Goal: Transaction & Acquisition: Purchase product/service

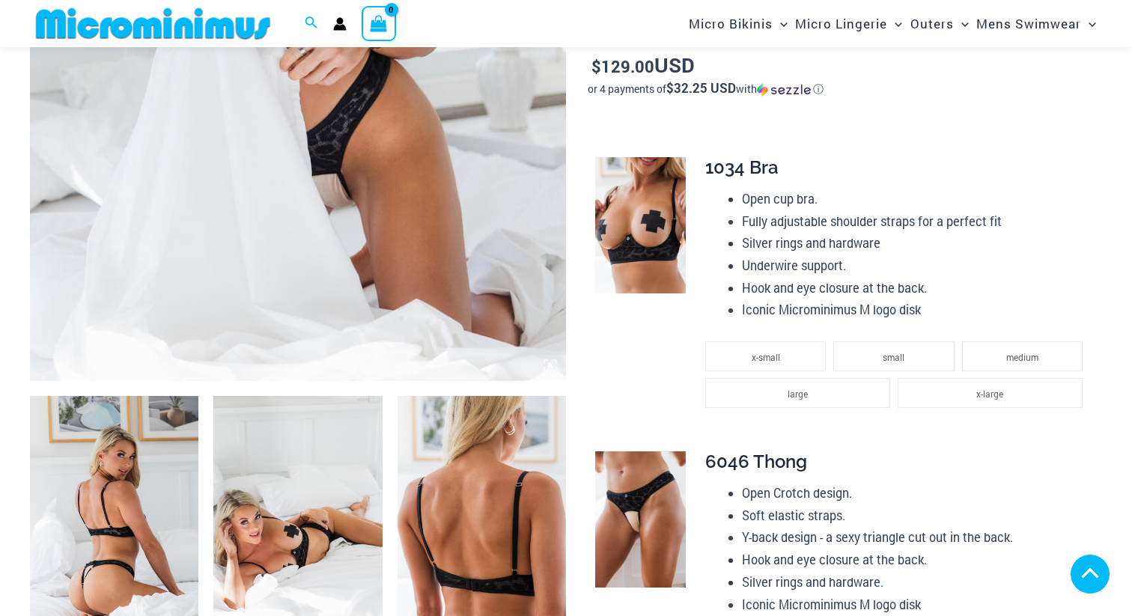
type input "**********"
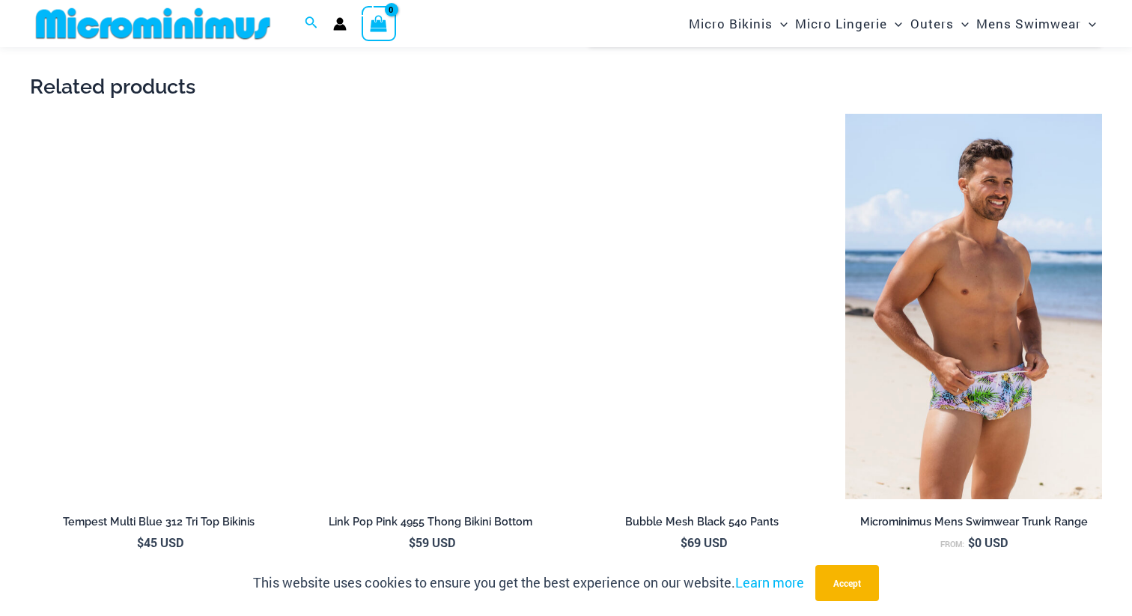
scroll to position [2264, 0]
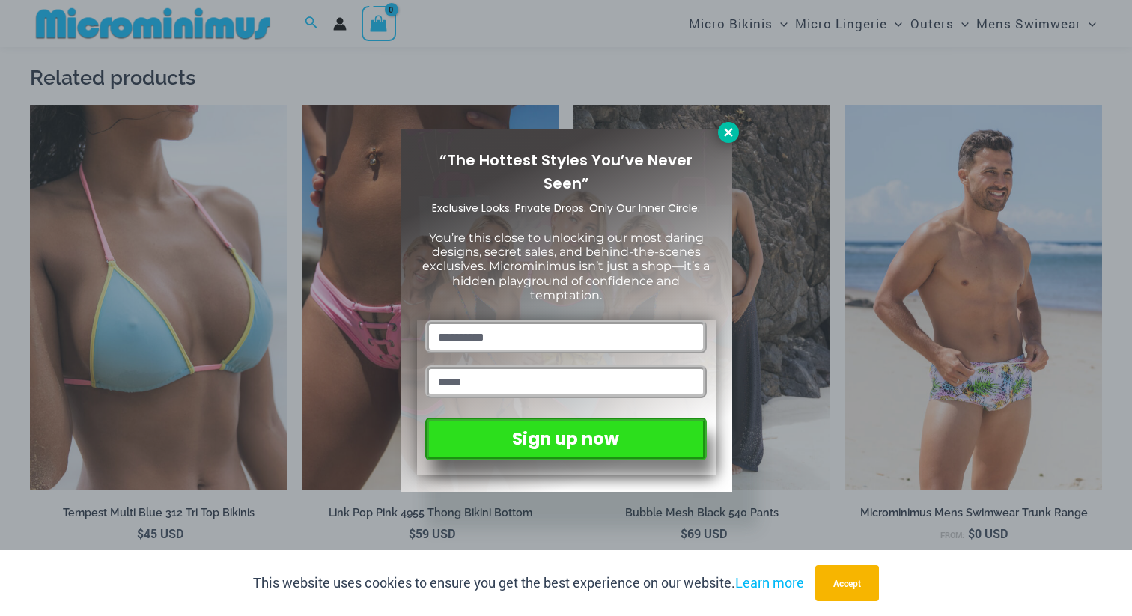
click at [727, 131] on icon at bounding box center [728, 132] width 8 height 8
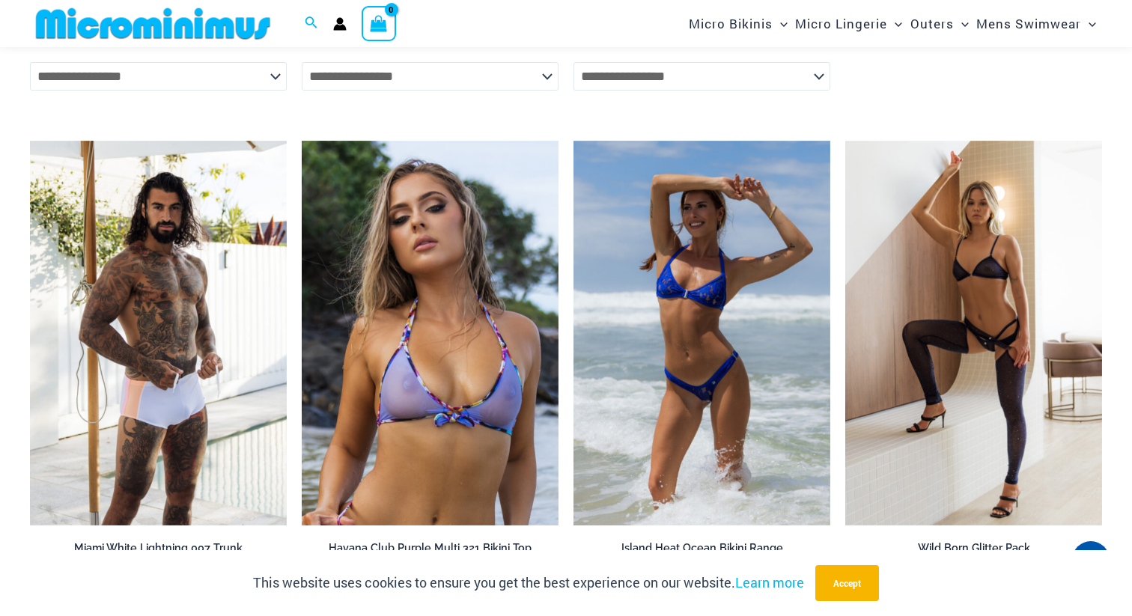
scroll to position [2740, 0]
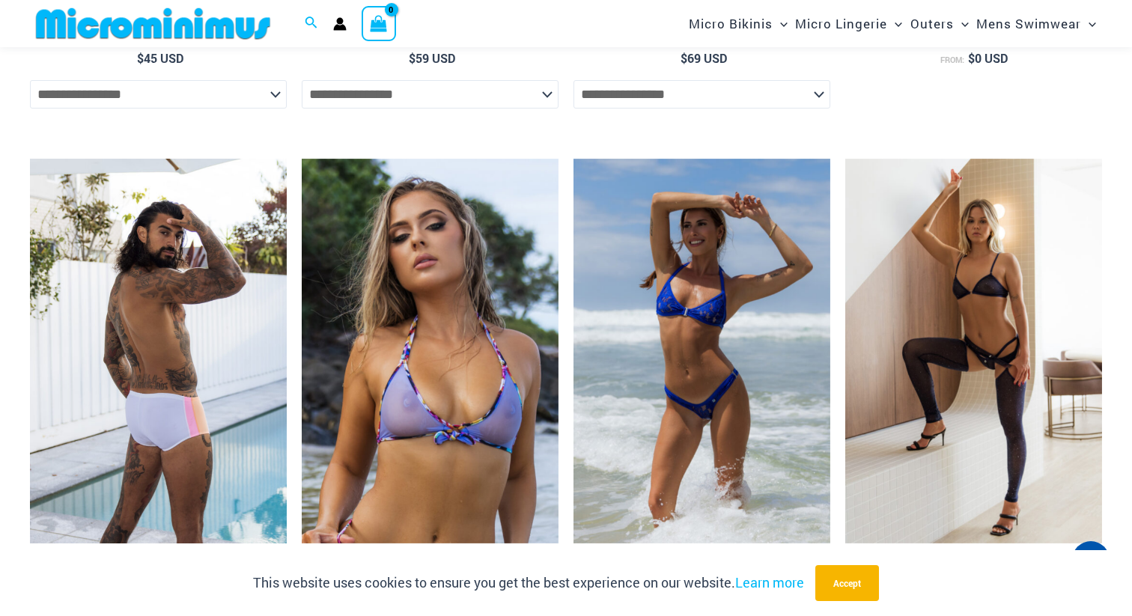
click at [166, 354] on img at bounding box center [158, 352] width 257 height 386
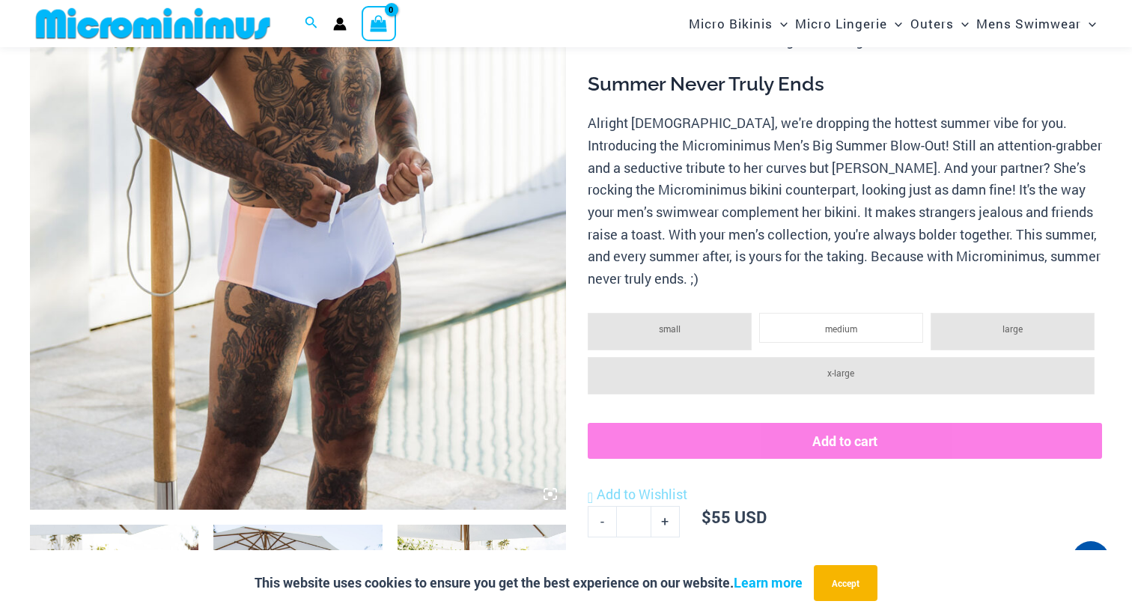
type input "**********"
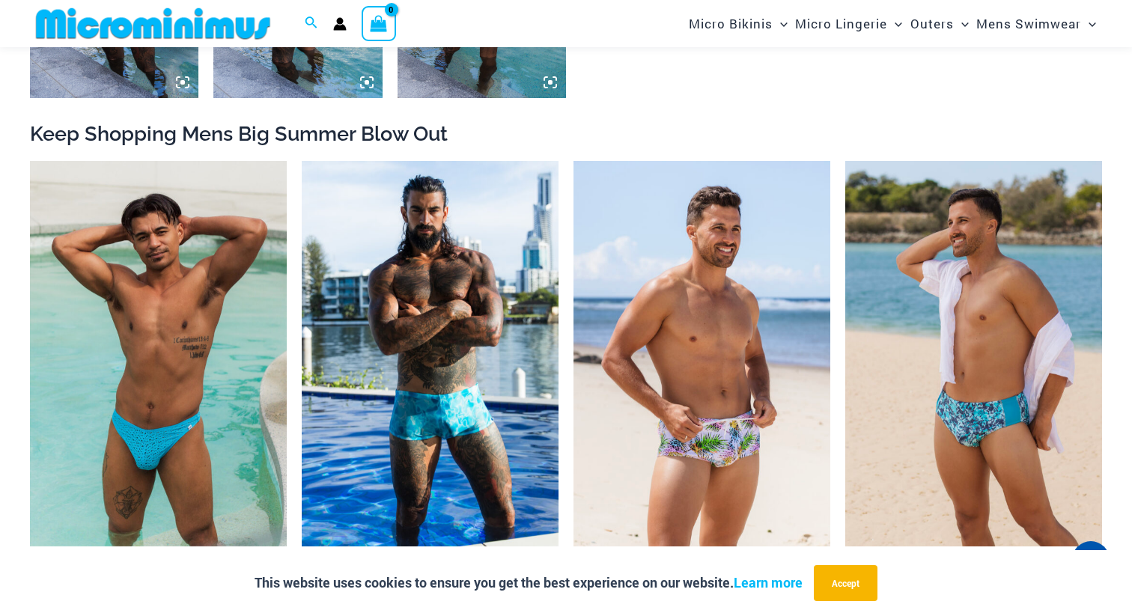
scroll to position [1381, 0]
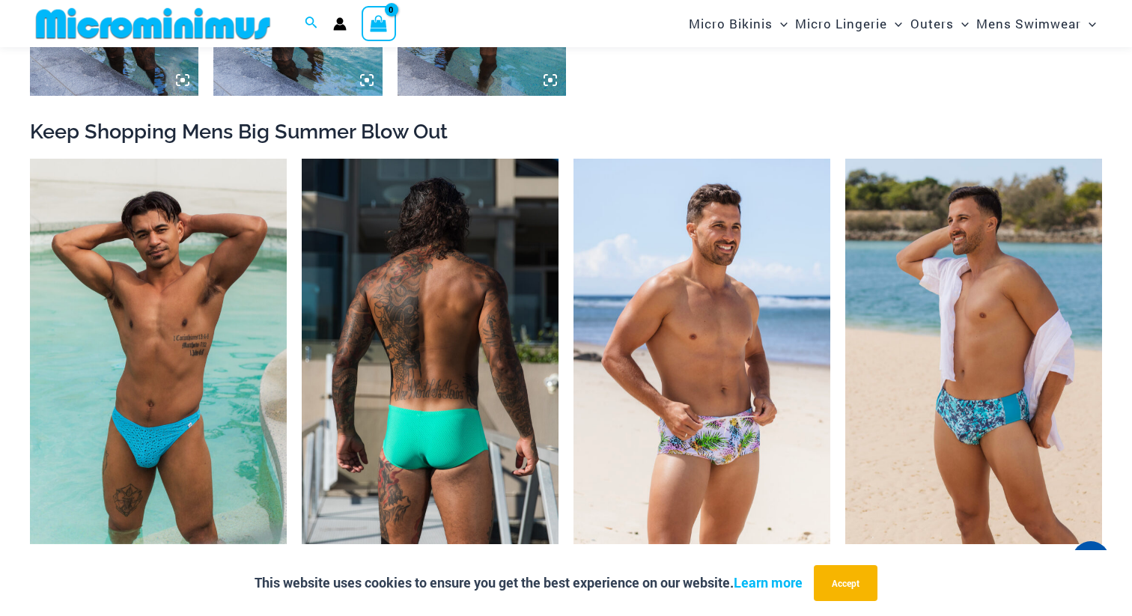
click at [354, 312] on img at bounding box center [430, 352] width 257 height 386
click at [421, 340] on img at bounding box center [430, 352] width 257 height 386
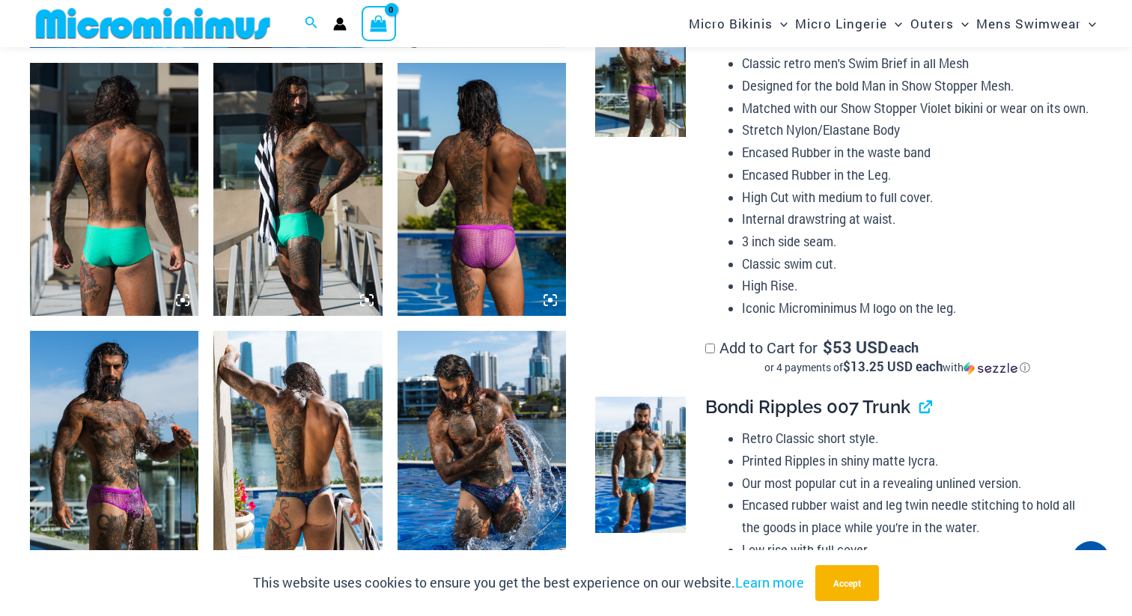
type input "**********"
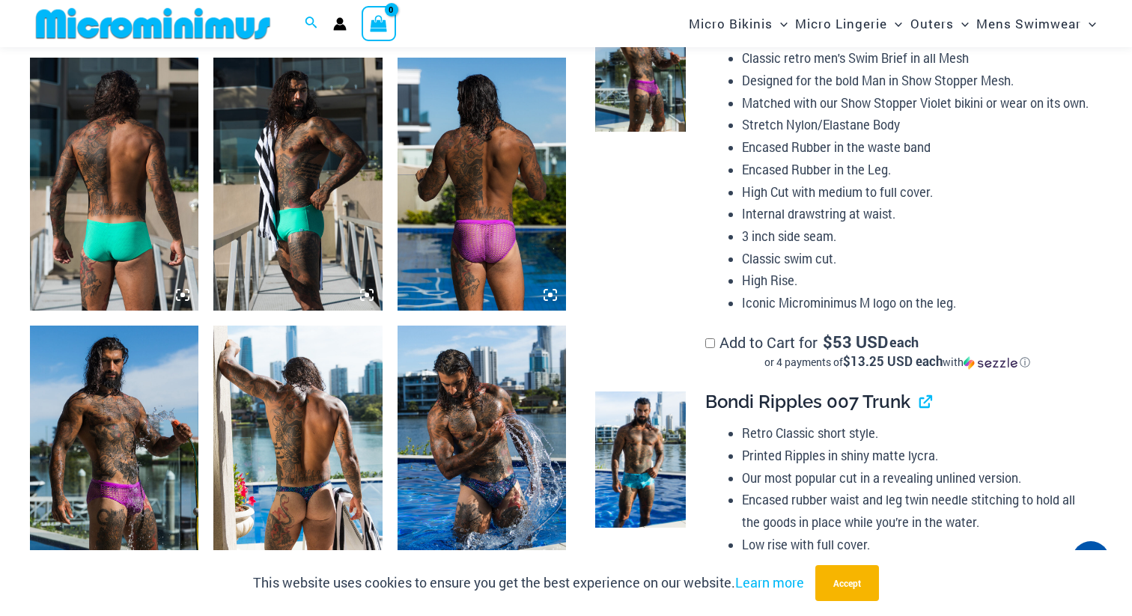
scroll to position [873, 0]
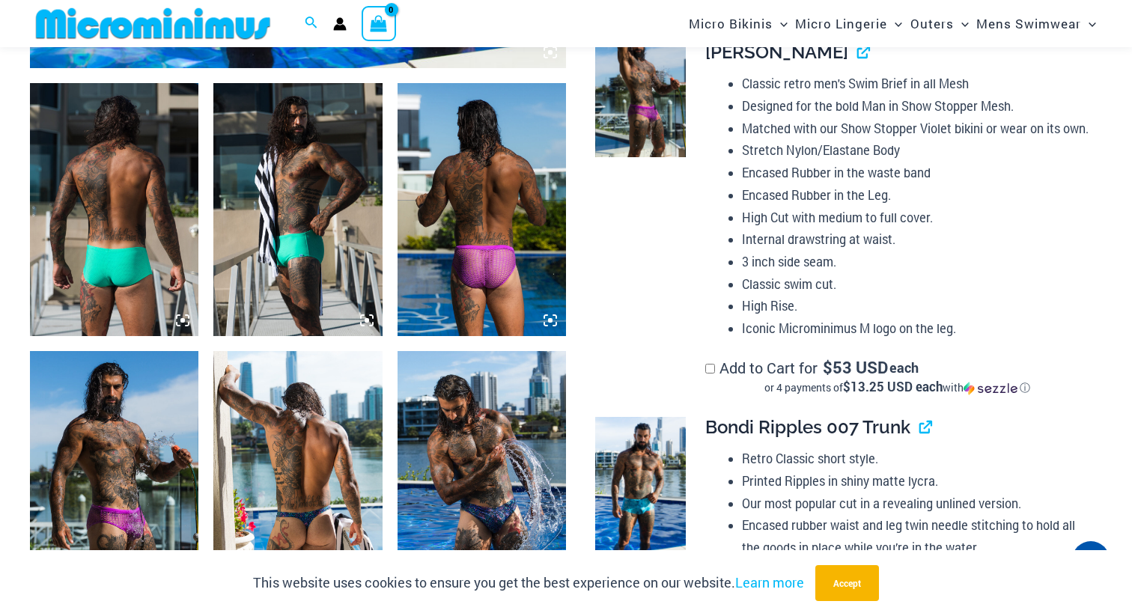
click at [126, 225] on img at bounding box center [114, 209] width 169 height 253
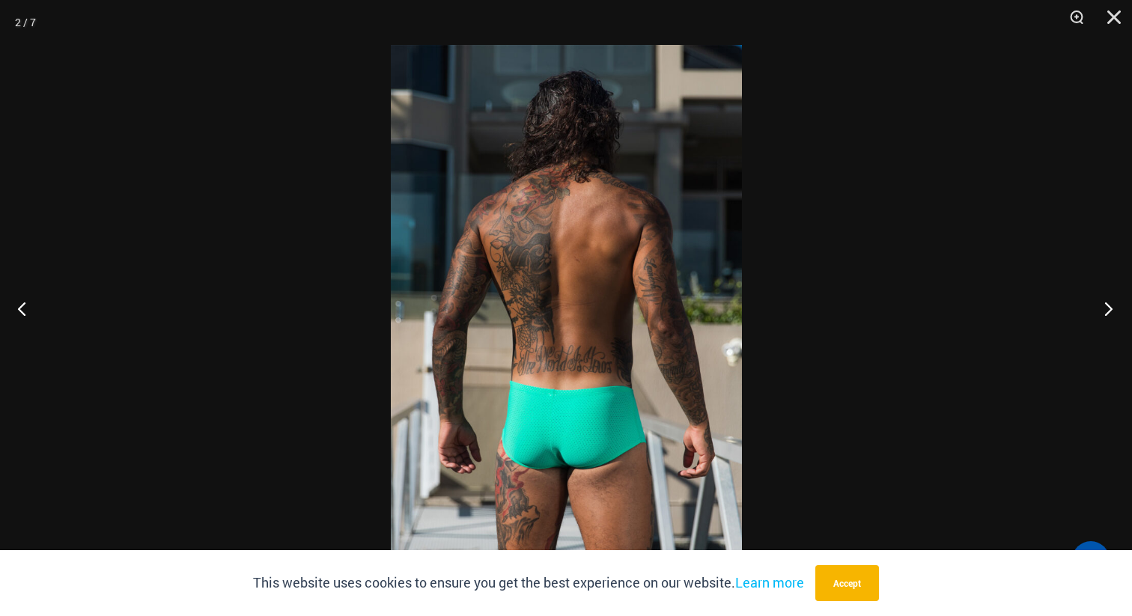
click at [1109, 310] on button "Next" at bounding box center [1104, 308] width 56 height 75
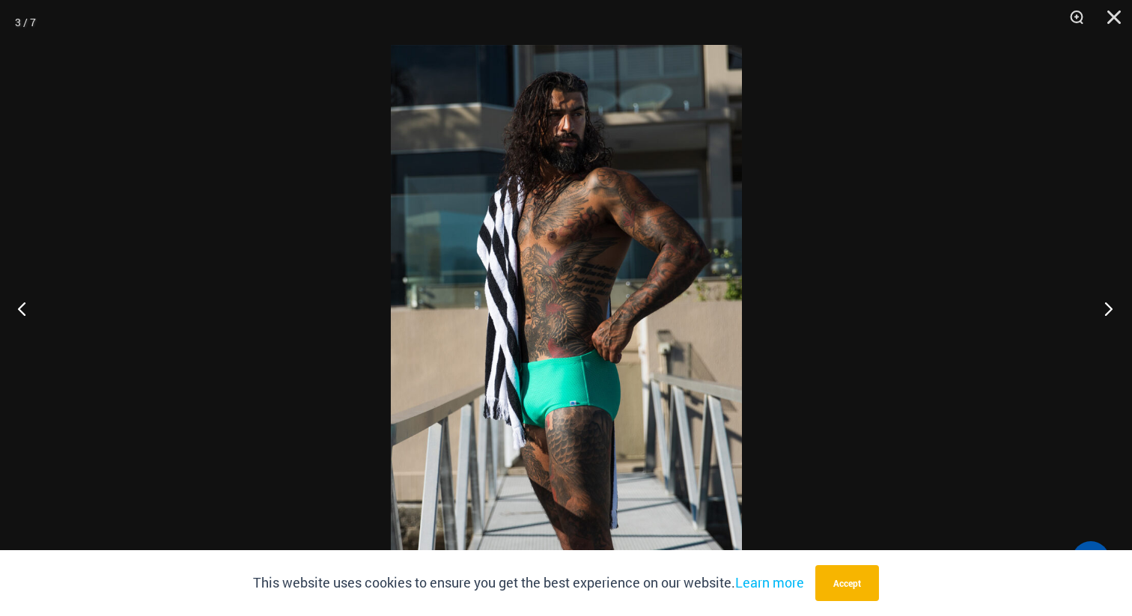
click at [1109, 310] on button "Next" at bounding box center [1104, 308] width 56 height 75
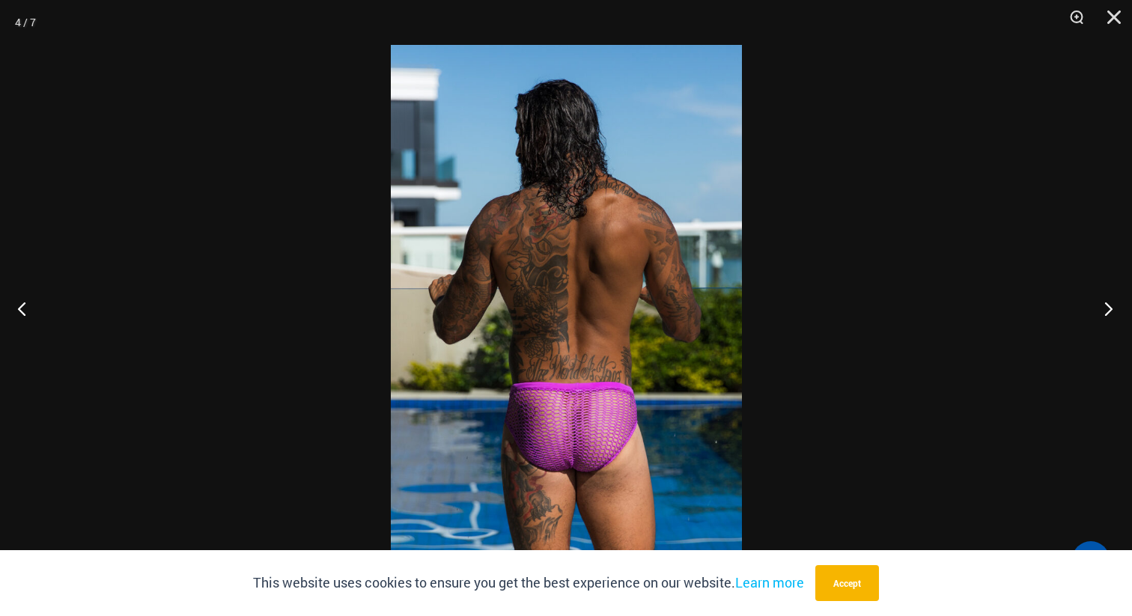
click at [1109, 310] on button "Next" at bounding box center [1104, 308] width 56 height 75
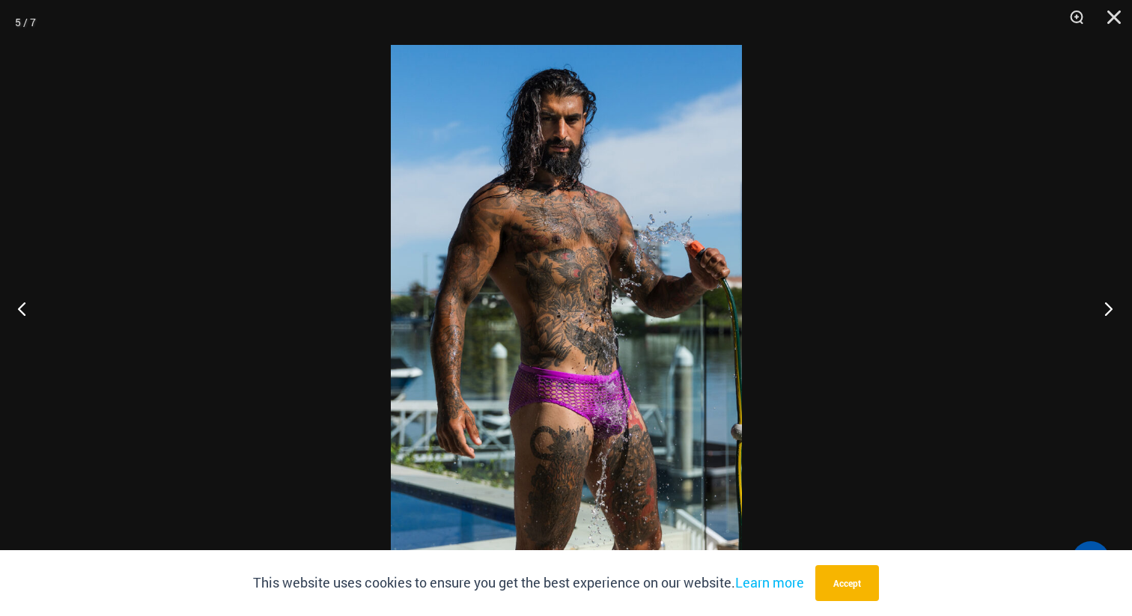
click at [1109, 310] on button "Next" at bounding box center [1104, 308] width 56 height 75
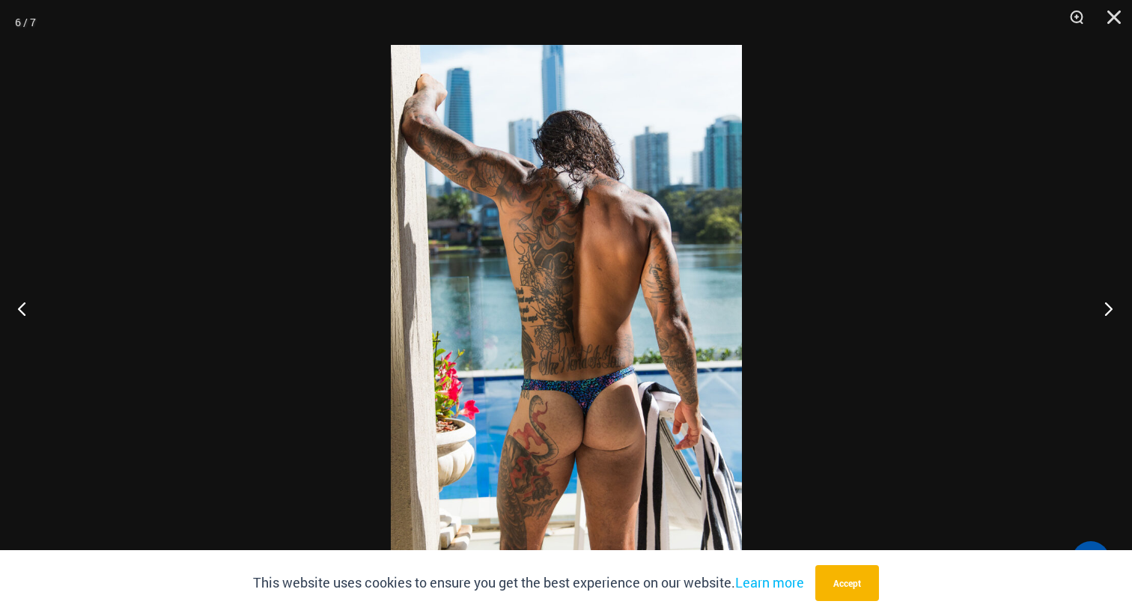
click at [1109, 310] on button "Next" at bounding box center [1104, 308] width 56 height 75
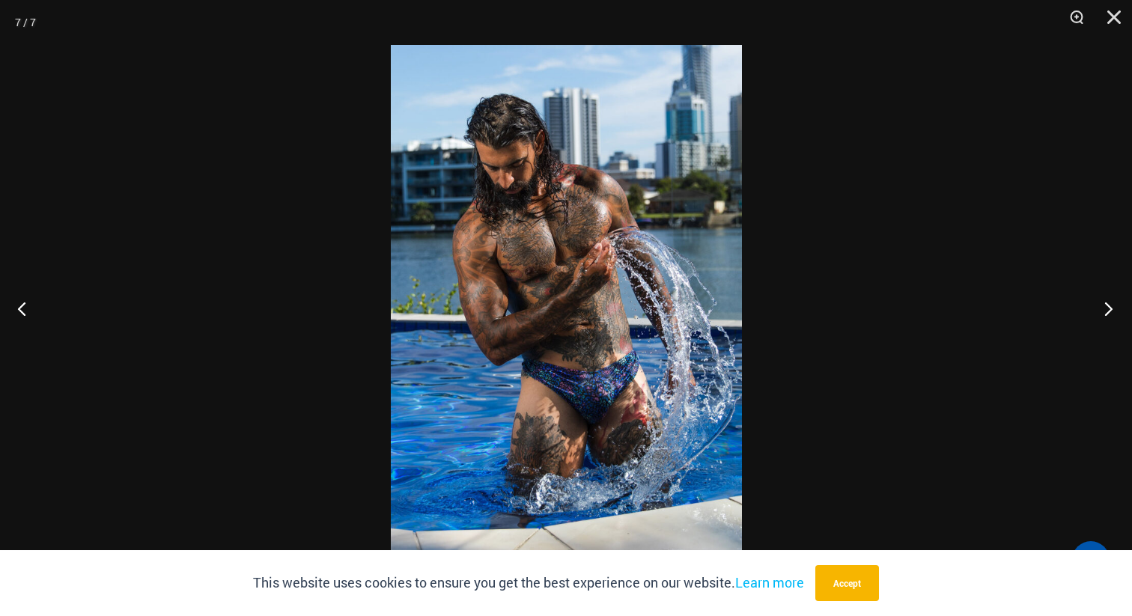
click at [1109, 310] on button "Next" at bounding box center [1104, 308] width 56 height 75
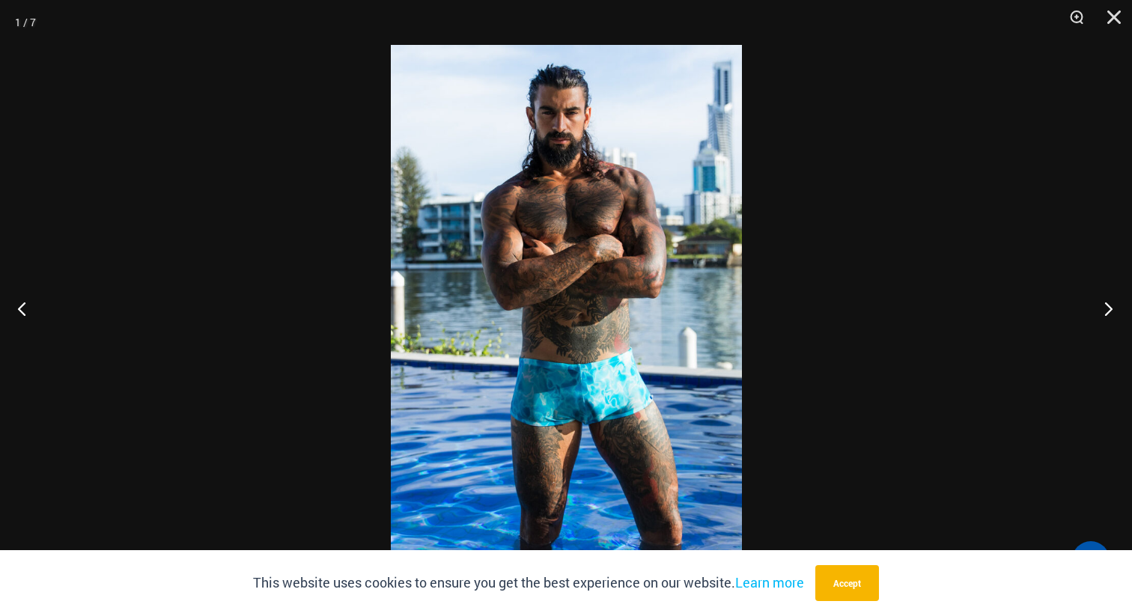
click at [1109, 310] on button "Next" at bounding box center [1104, 308] width 56 height 75
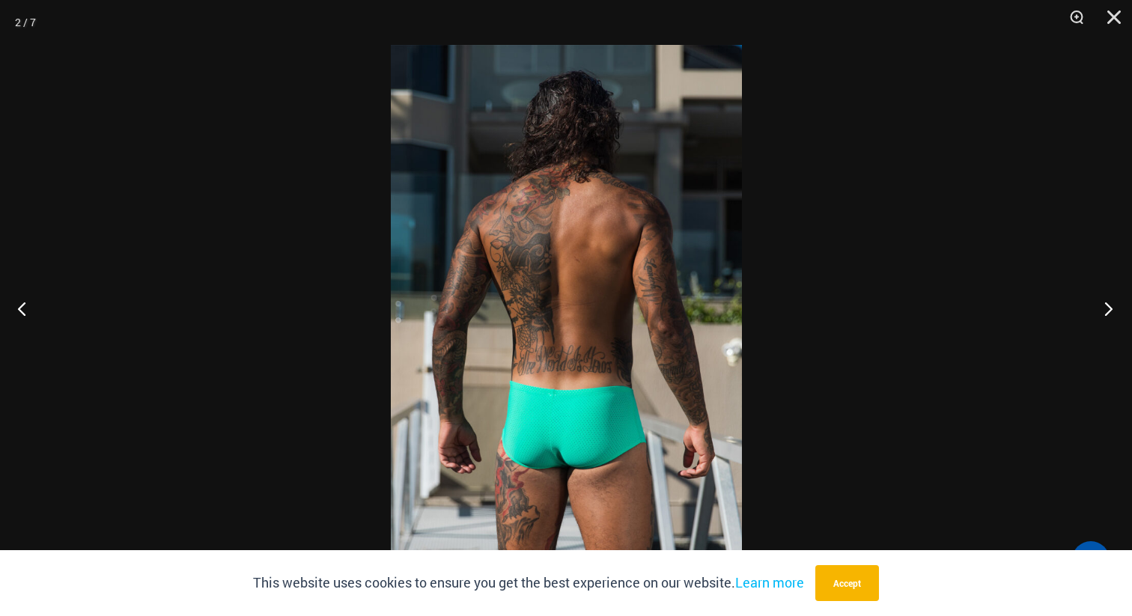
click at [1109, 310] on button "Next" at bounding box center [1104, 308] width 56 height 75
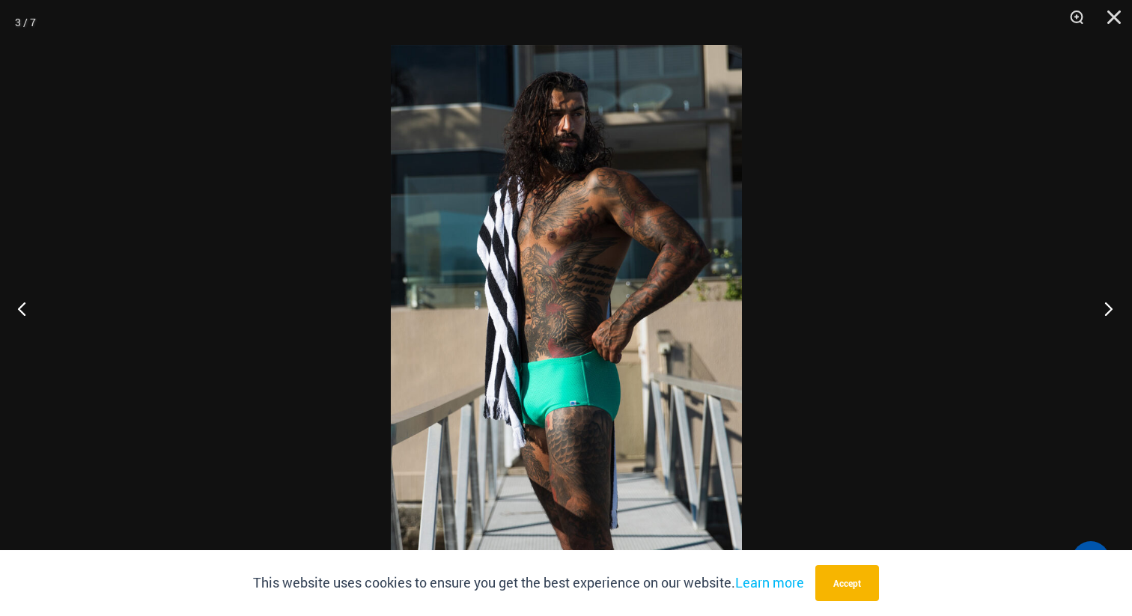
click at [1109, 310] on button "Next" at bounding box center [1104, 308] width 56 height 75
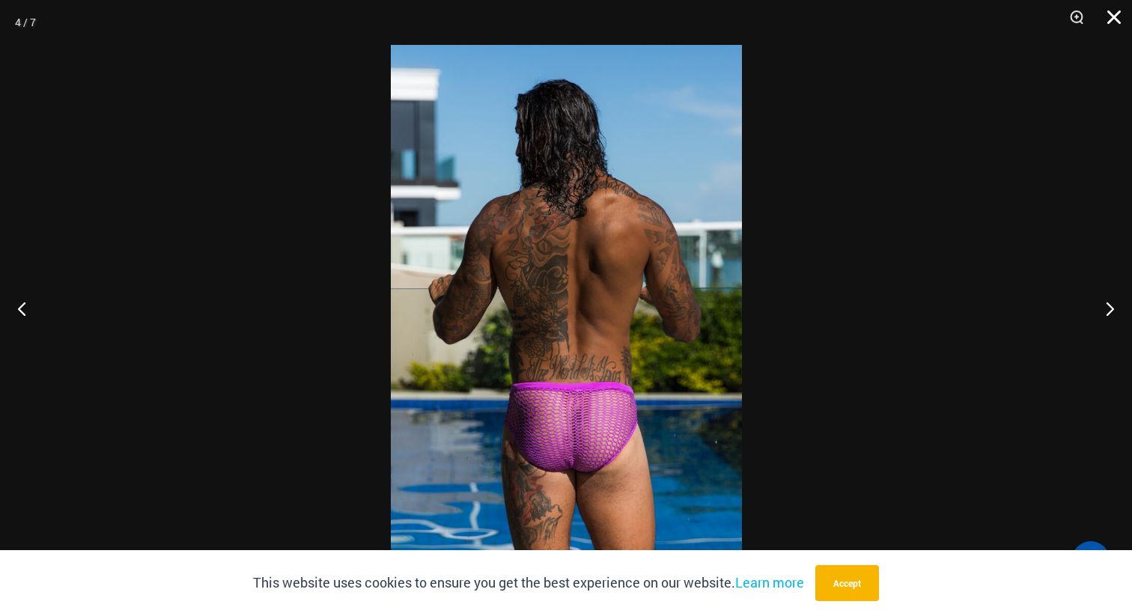
click at [1116, 19] on button "Close" at bounding box center [1109, 22] width 37 height 45
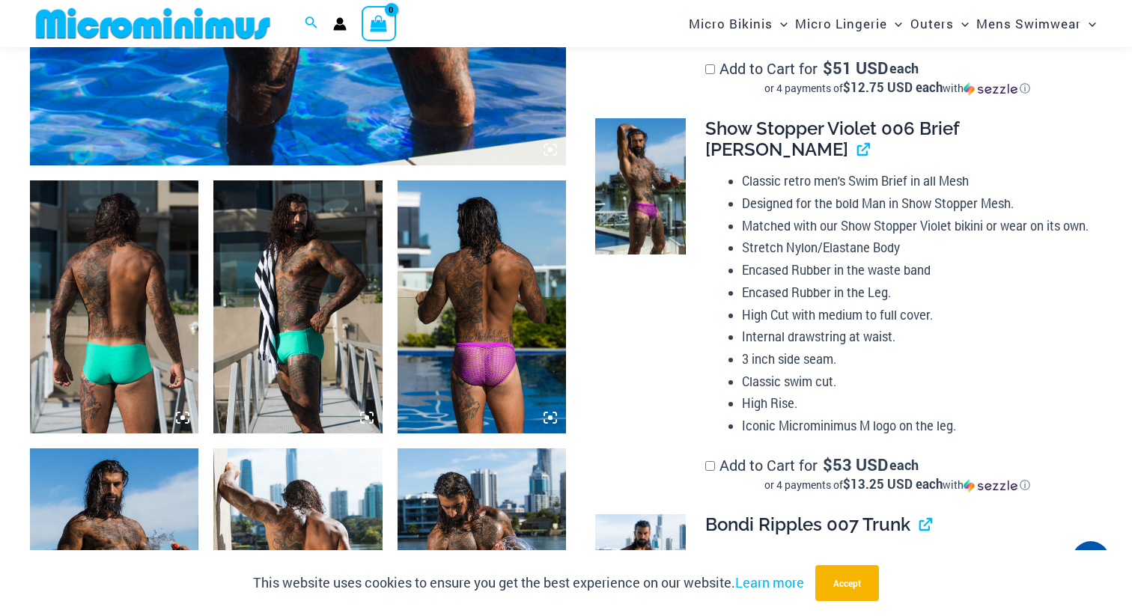
scroll to position [751, 0]
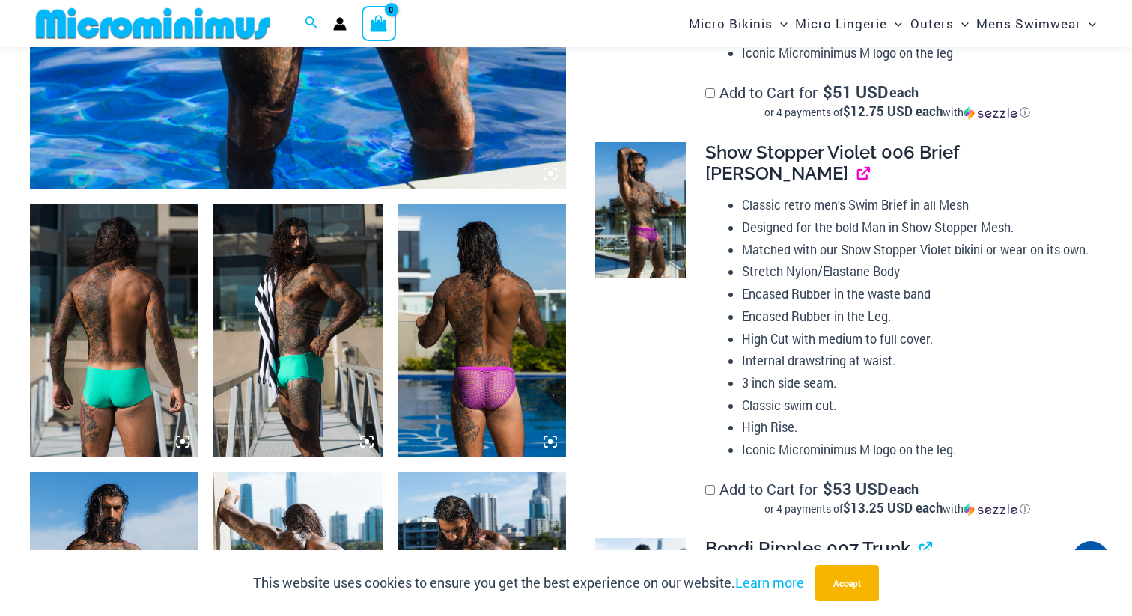
click at [858, 177] on link "View product" at bounding box center [858, 174] width 0 height 22
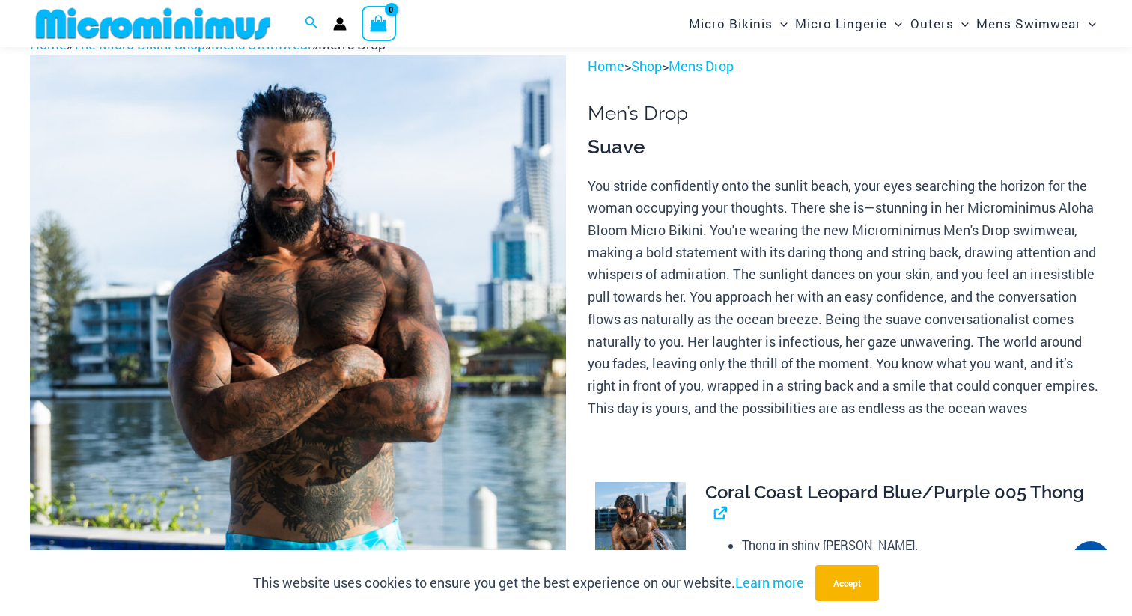
scroll to position [0, 0]
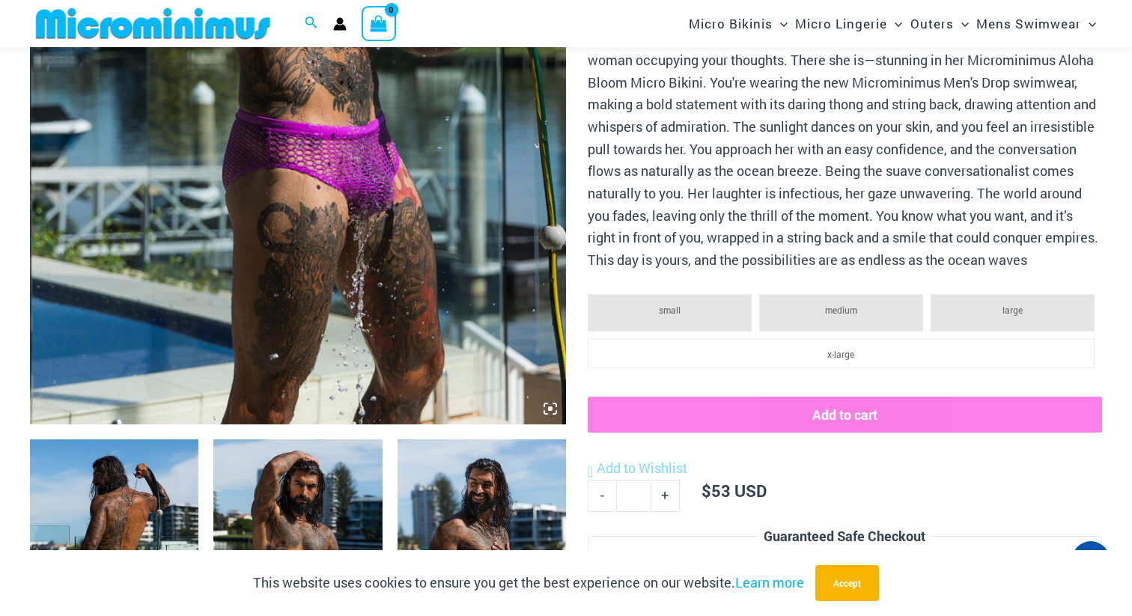
type input "**********"
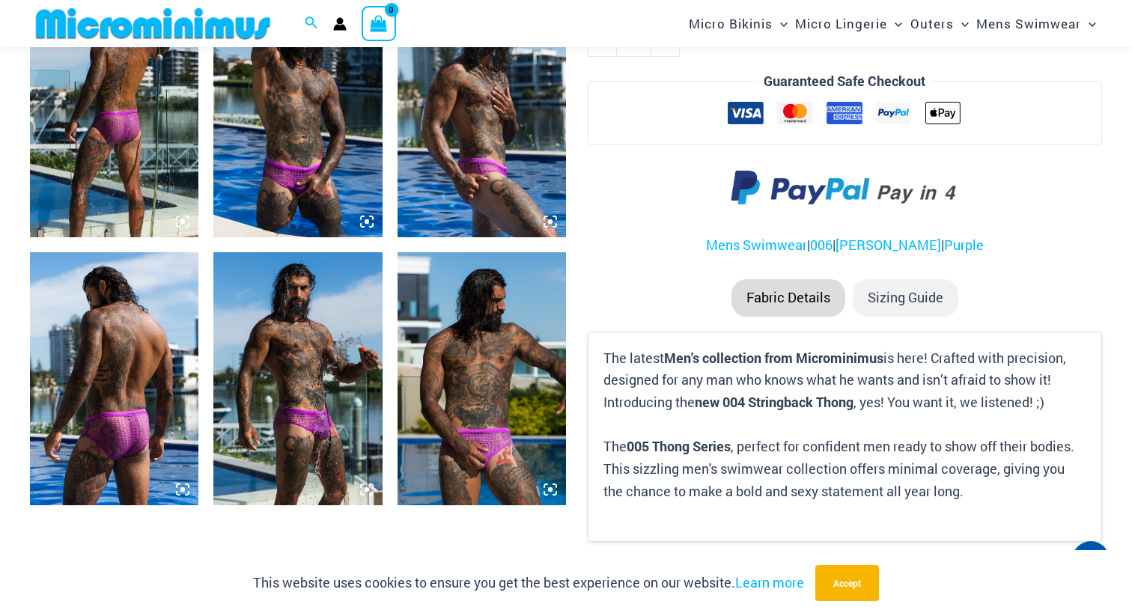
scroll to position [867, 0]
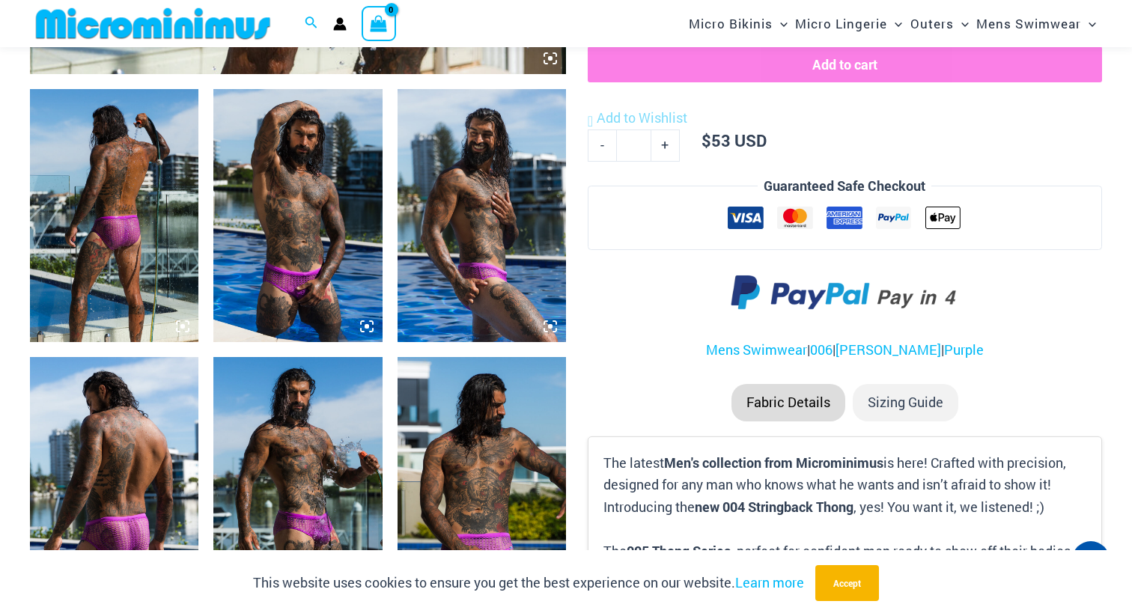
click at [100, 198] on img at bounding box center [114, 215] width 169 height 253
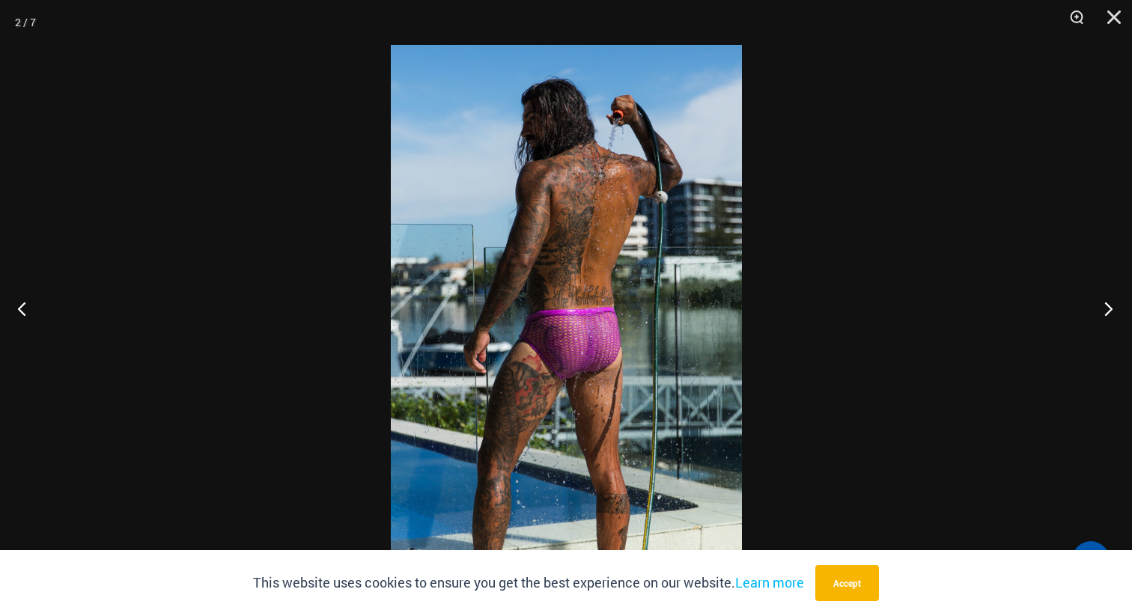
click at [1098, 309] on button "Next" at bounding box center [1104, 308] width 56 height 75
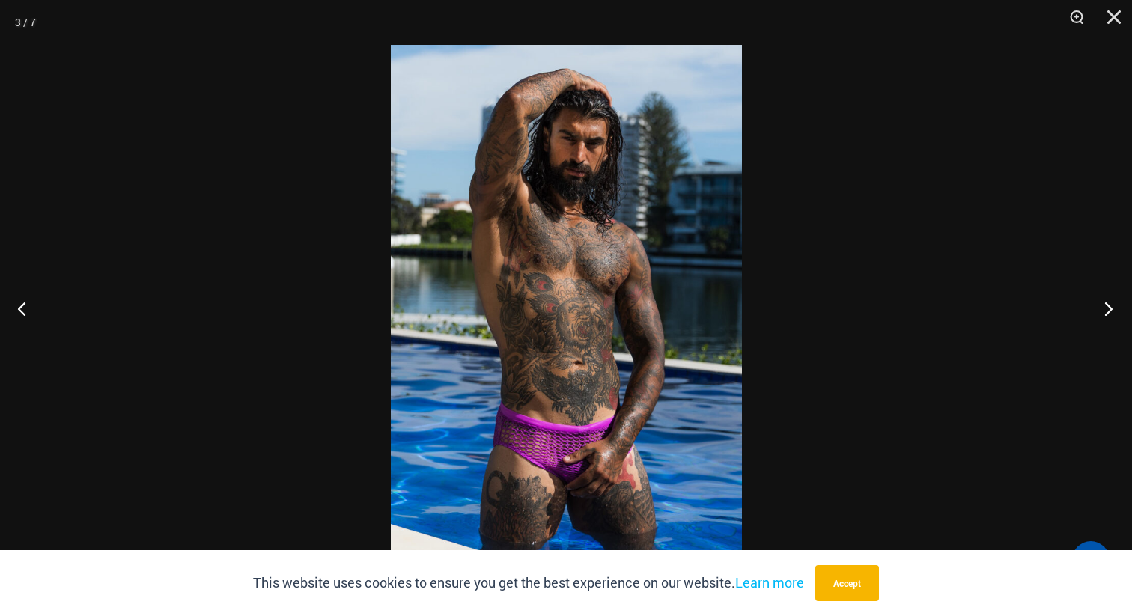
click at [1098, 309] on button "Next" at bounding box center [1104, 308] width 56 height 75
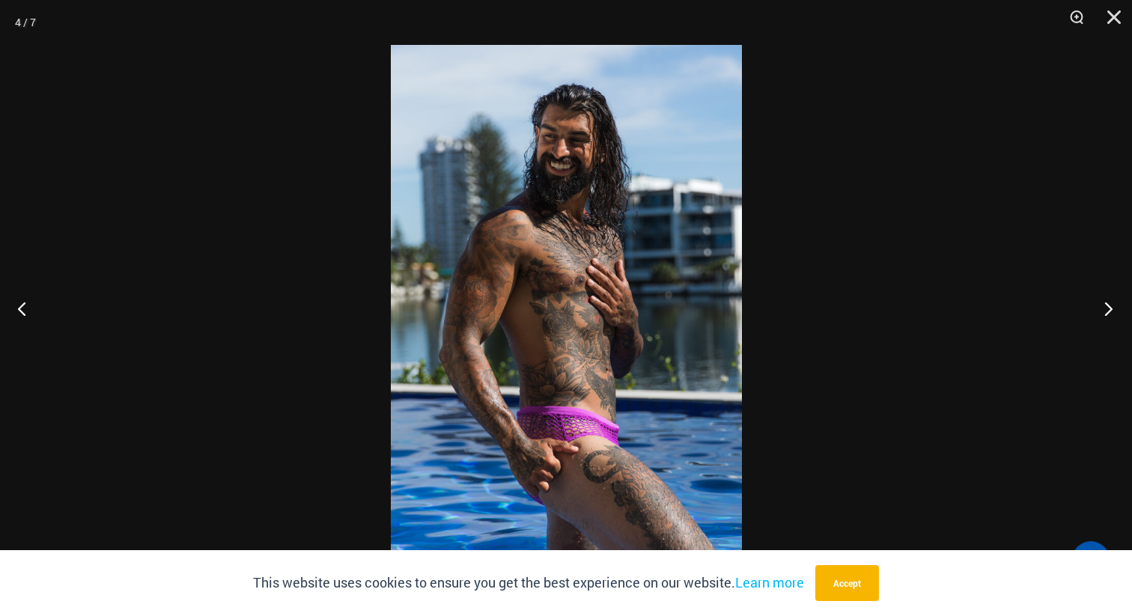
click at [1098, 309] on button "Next" at bounding box center [1104, 308] width 56 height 75
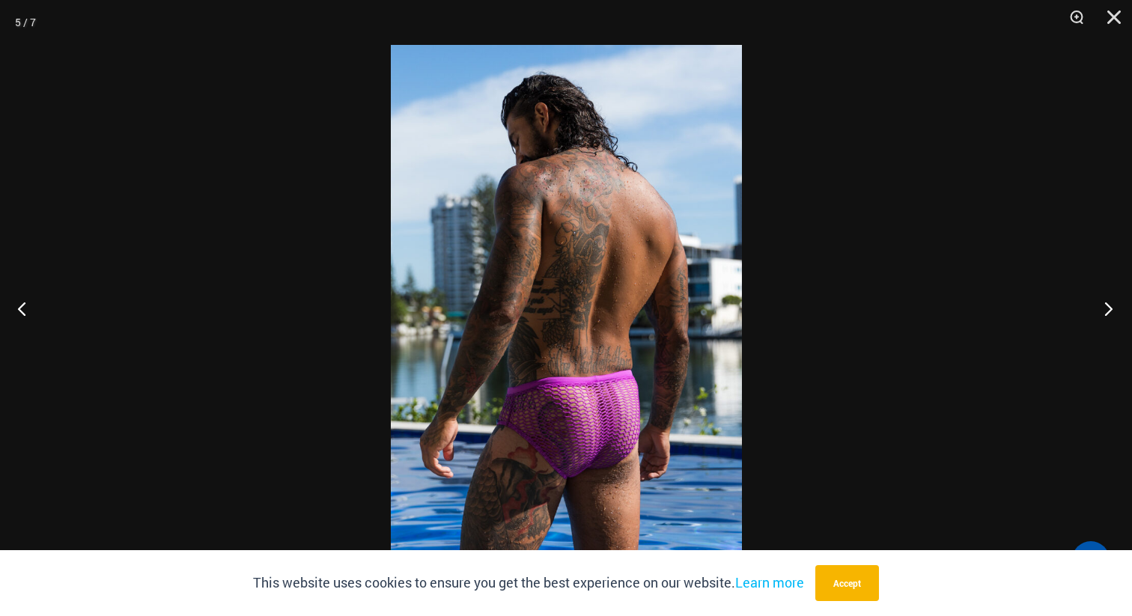
click at [1098, 309] on button "Next" at bounding box center [1104, 308] width 56 height 75
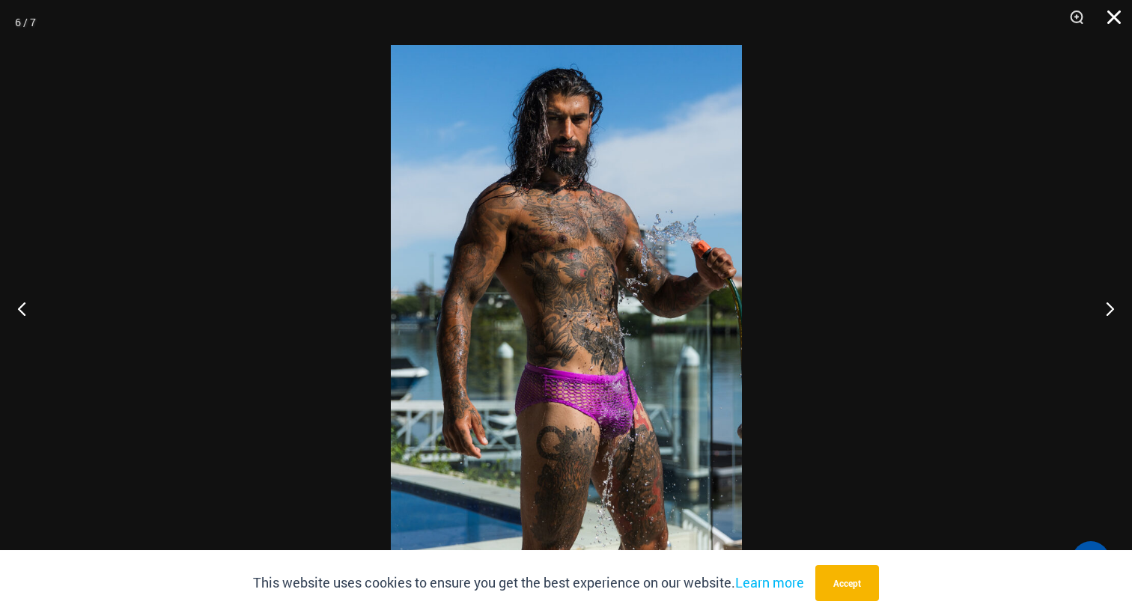
click at [1120, 10] on button "Close" at bounding box center [1109, 22] width 37 height 45
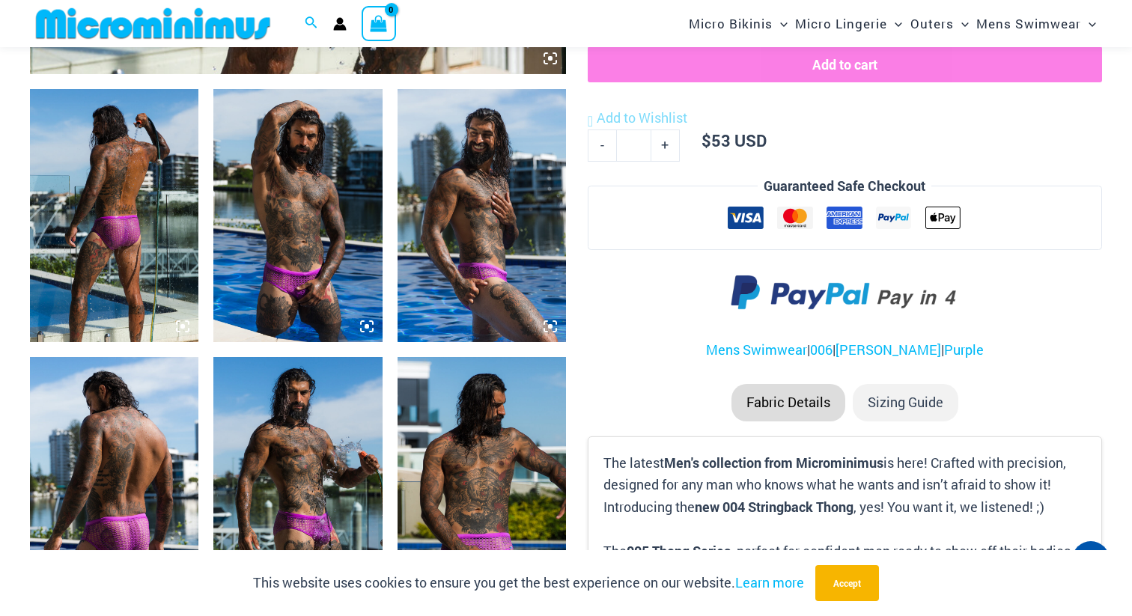
scroll to position [0, 0]
